Goal: Answer question/provide support: Answer question/provide support

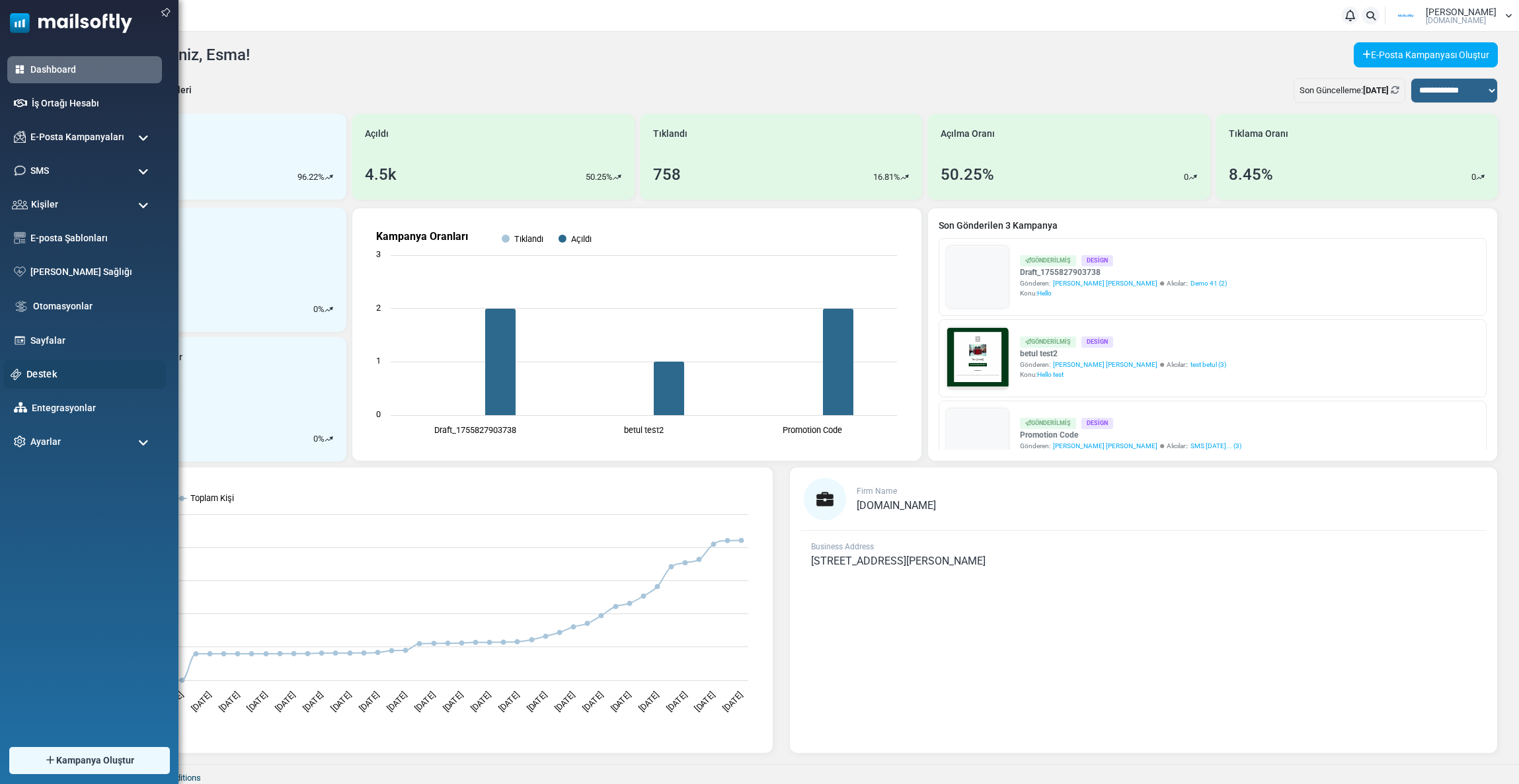
click at [43, 364] on div "Destek" at bounding box center [84, 374] width 162 height 28
click at [50, 377] on link "Destek" at bounding box center [92, 373] width 132 height 15
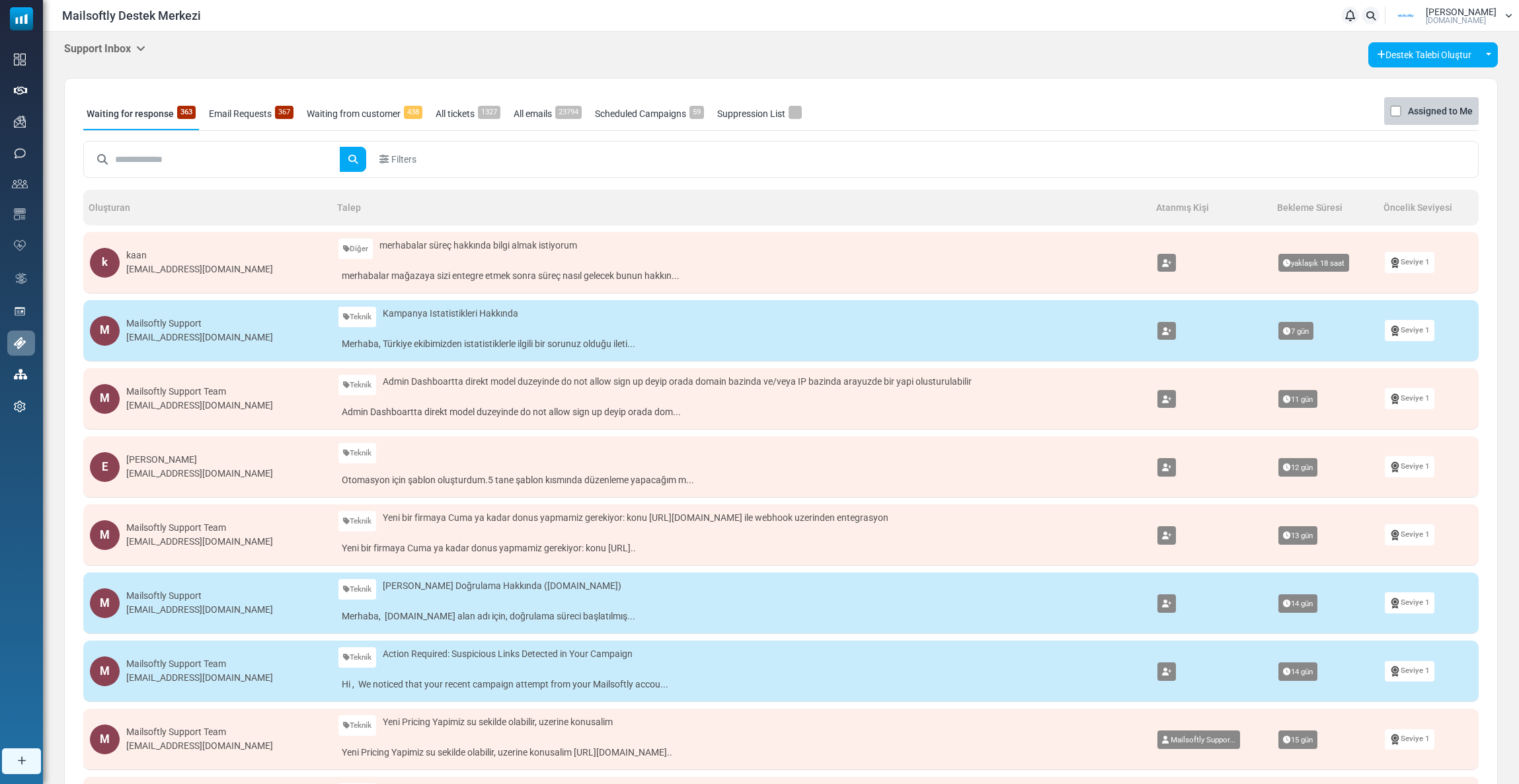
click at [112, 43] on h5 "Support Inbox" at bounding box center [104, 48] width 81 height 13
click at [183, 125] on link "Control Panel" at bounding box center [214, 124] width 112 height 24
